Goal: Information Seeking & Learning: Understand process/instructions

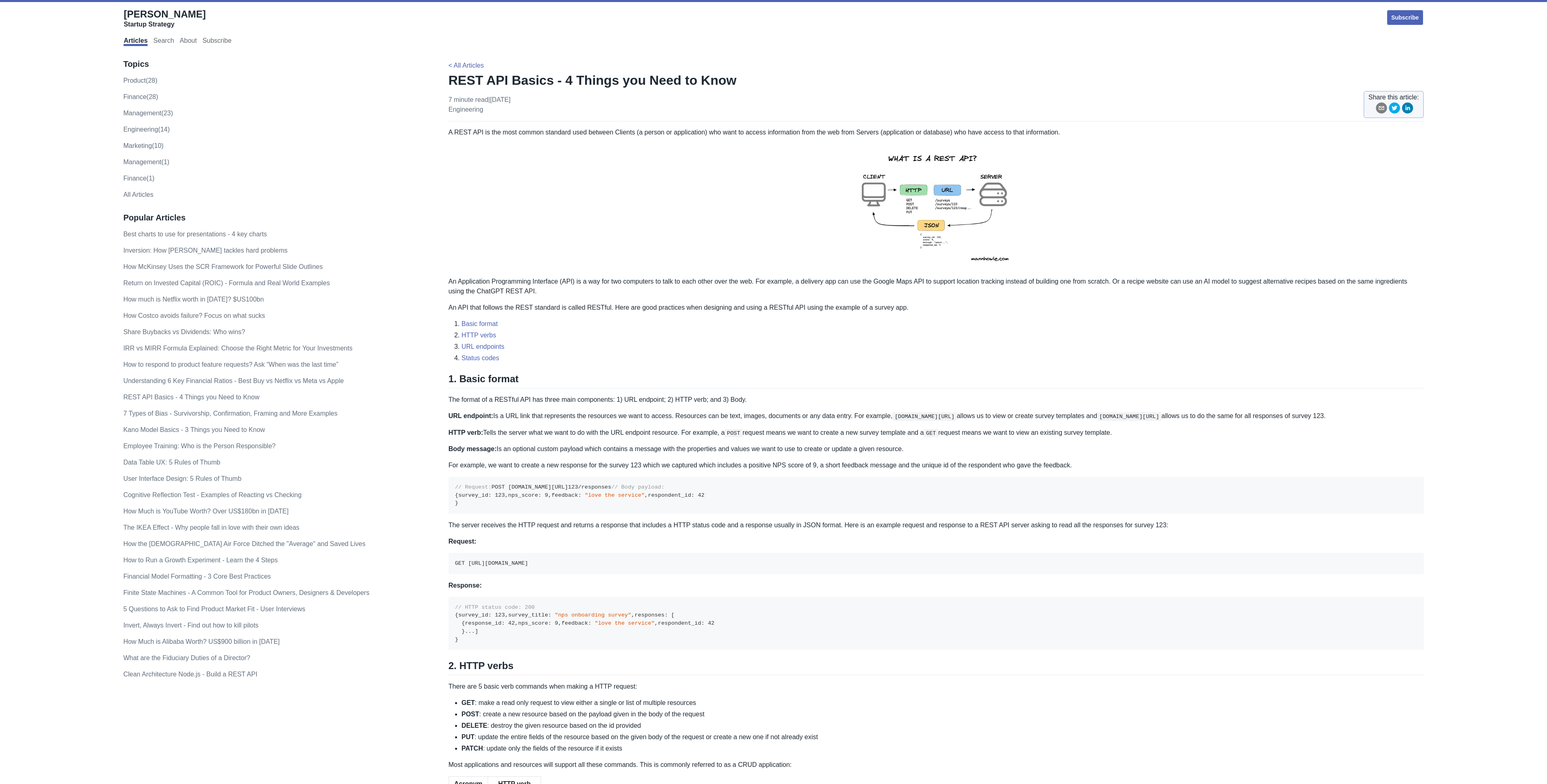
click at [930, 210] on img at bounding box center [936, 207] width 178 height 126
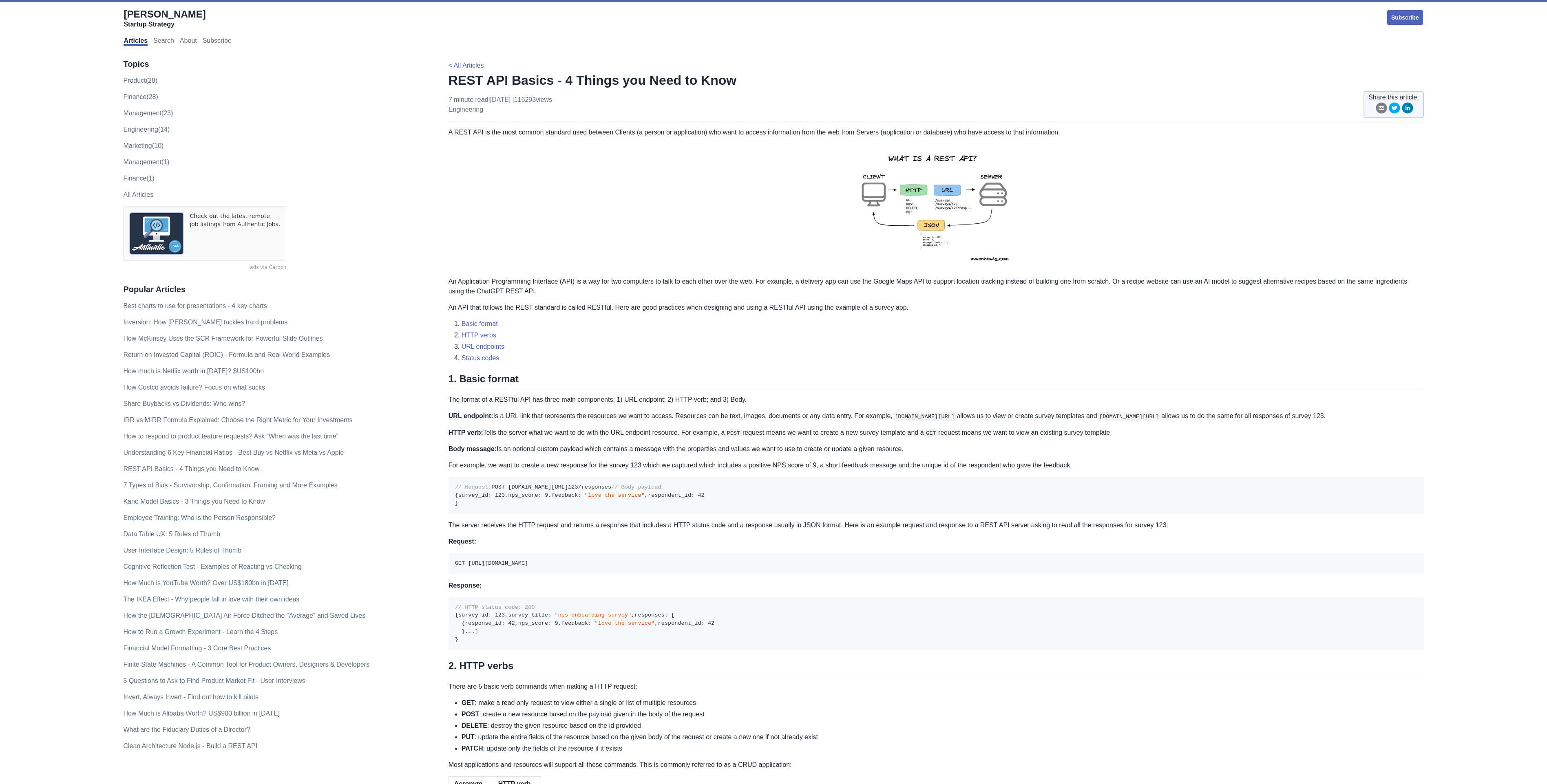
click at [933, 234] on img at bounding box center [936, 207] width 178 height 126
drag, startPoint x: 453, startPoint y: 514, endPoint x: 498, endPoint y: 559, distance: 63.6
click at [498, 514] on pre "// Request: POST [DOMAIN_NAME][URL] 123 /responses // Body payload: { survey_id…" at bounding box center [936, 495] width 975 height 37
drag, startPoint x: 498, startPoint y: 559, endPoint x: 477, endPoint y: 534, distance: 32.6
click at [486, 506] on code "// Request: POST [DOMAIN_NAME][URL] 123 /responses // Body payload: { survey_id…" at bounding box center [580, 495] width 250 height 22
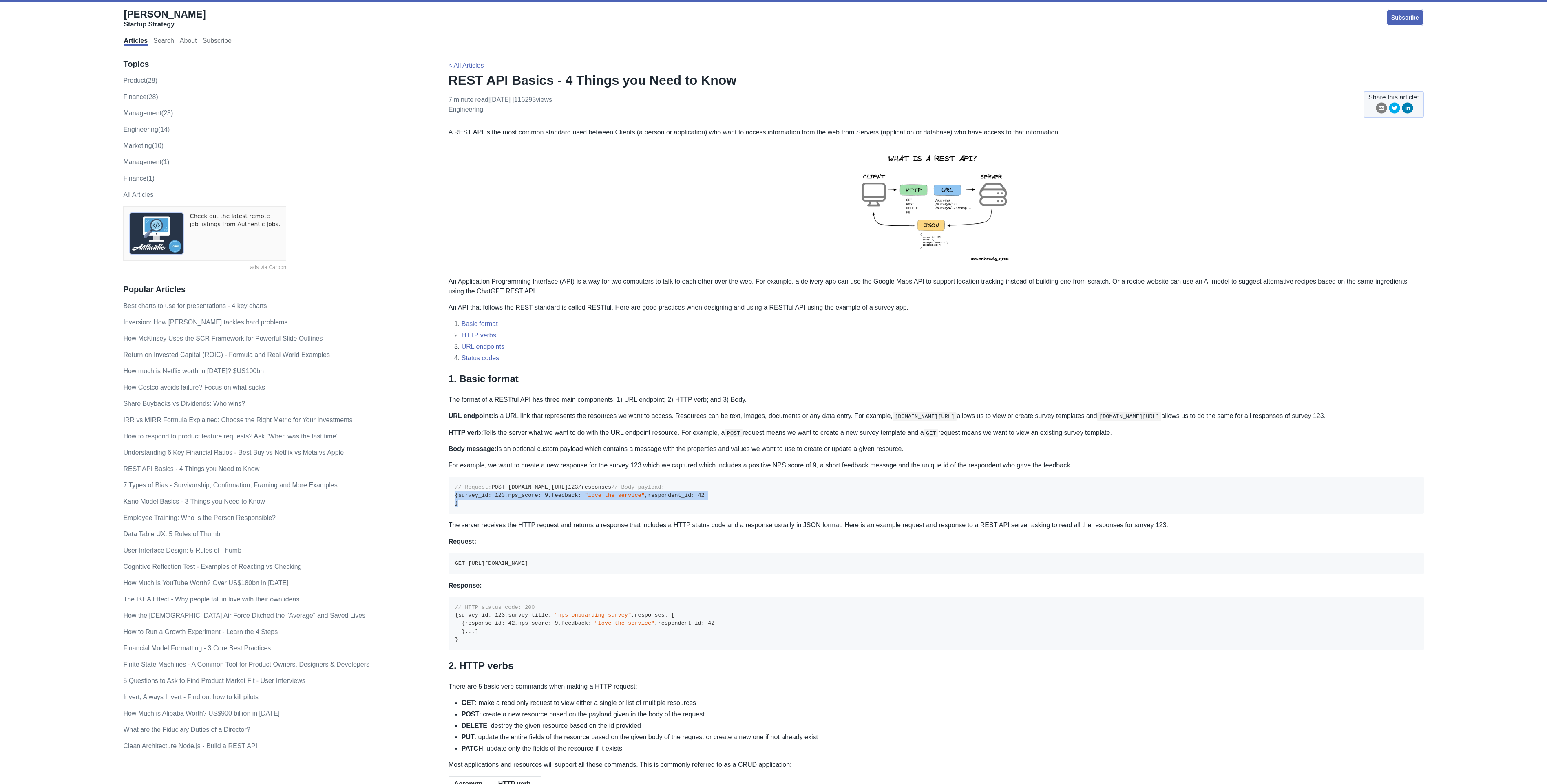
drag, startPoint x: 454, startPoint y: 521, endPoint x: 479, endPoint y: 560, distance: 46.3
click at [479, 514] on pre "// Request: POST [DOMAIN_NAME][URL] 123 /responses // Body payload: { survey_id…" at bounding box center [936, 495] width 975 height 37
drag, startPoint x: 479, startPoint y: 560, endPoint x: 476, endPoint y: 549, distance: 11.4
copy code "{ survey_id : 123 , nps_score : 9 , feedback : "love the service" , respondent_…"
